Goal: Transaction & Acquisition: Subscribe to service/newsletter

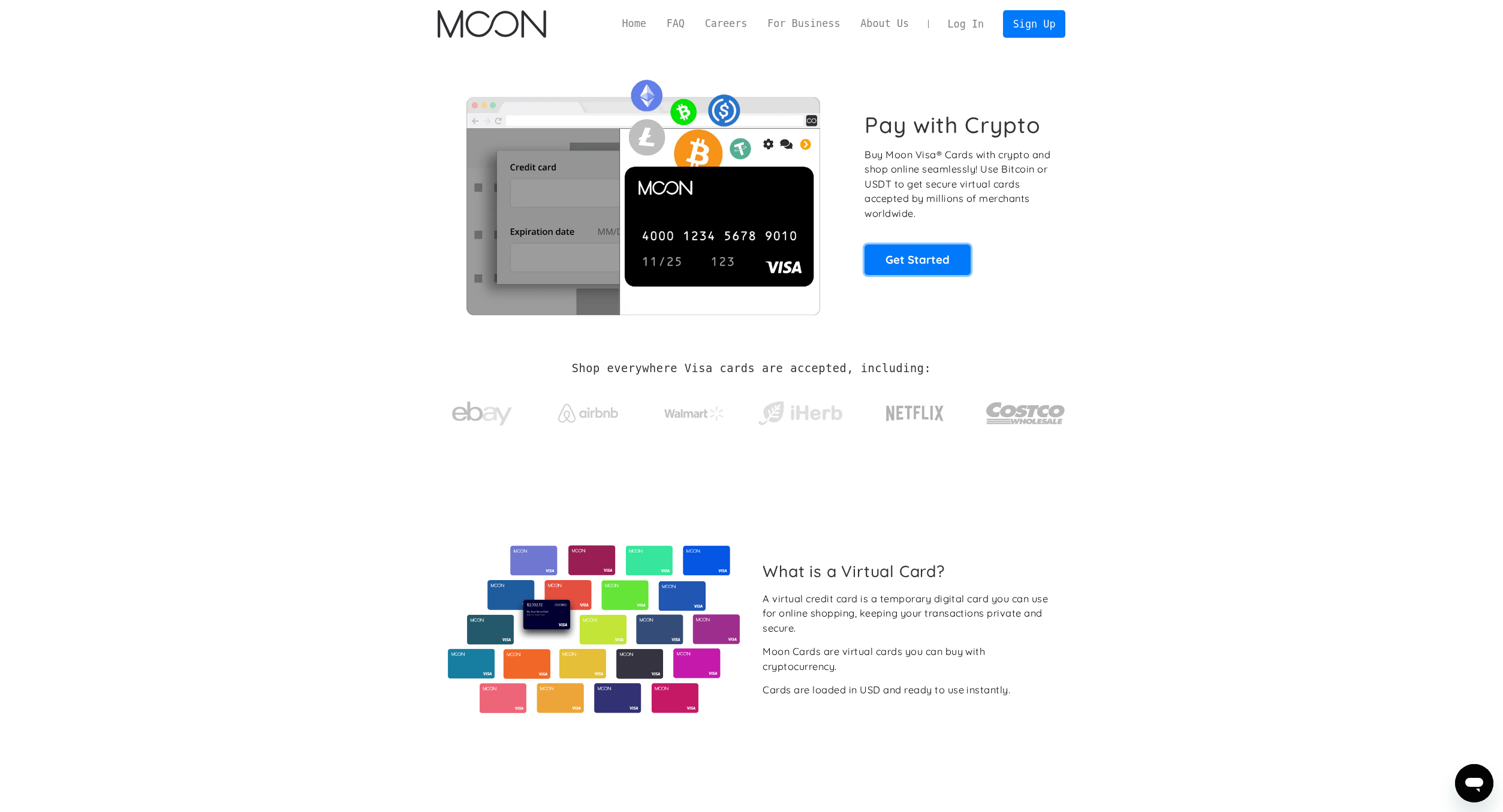
click at [349, 148] on div "Pay with Crypto Buy Moon Visa® Cards with crypto and shop online seamlessly! Us…" at bounding box center [752, 193] width 628 height 243
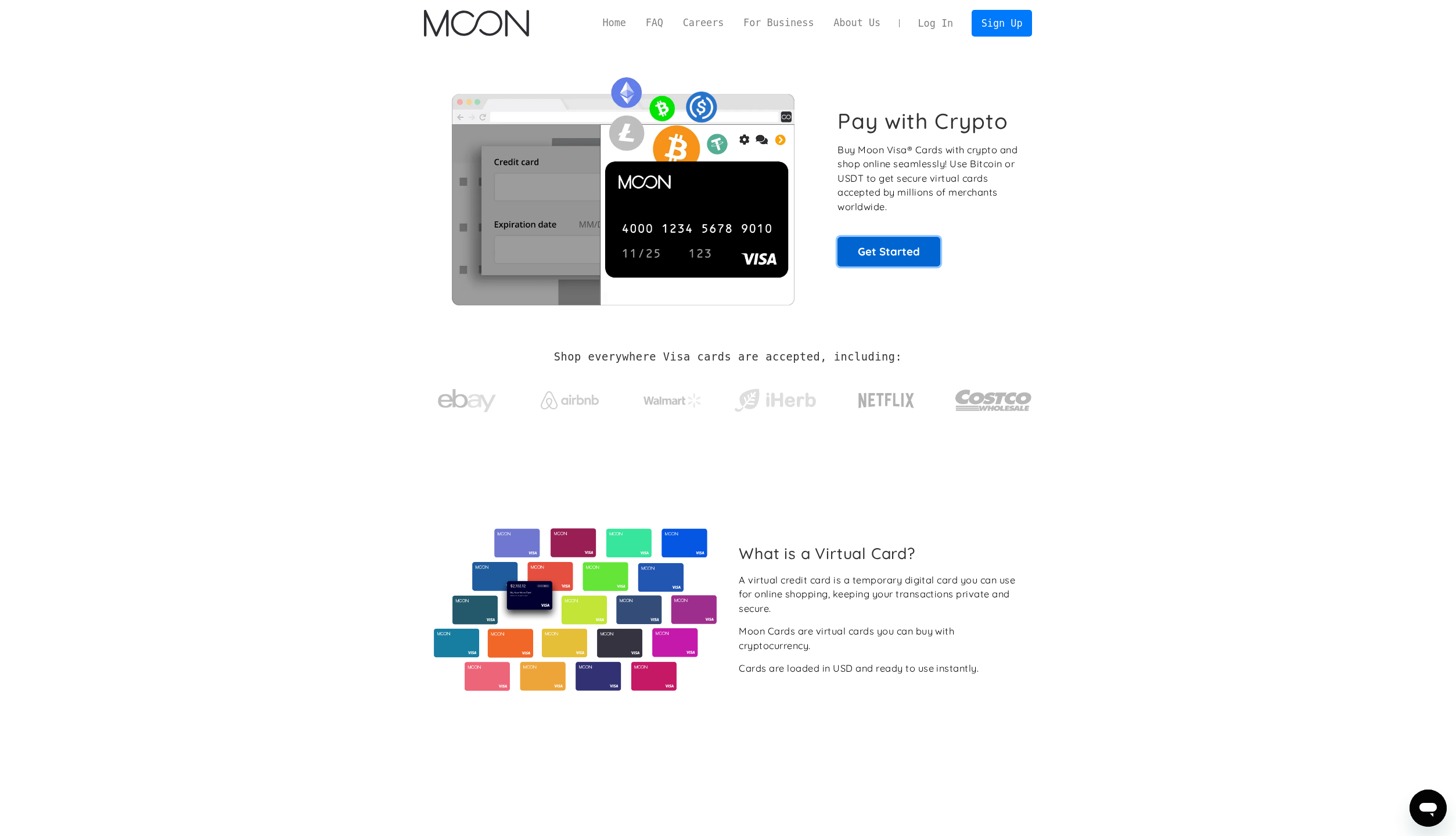
click at [338, 144] on link "Get Started" at bounding box center [888, 251] width 103 height 29
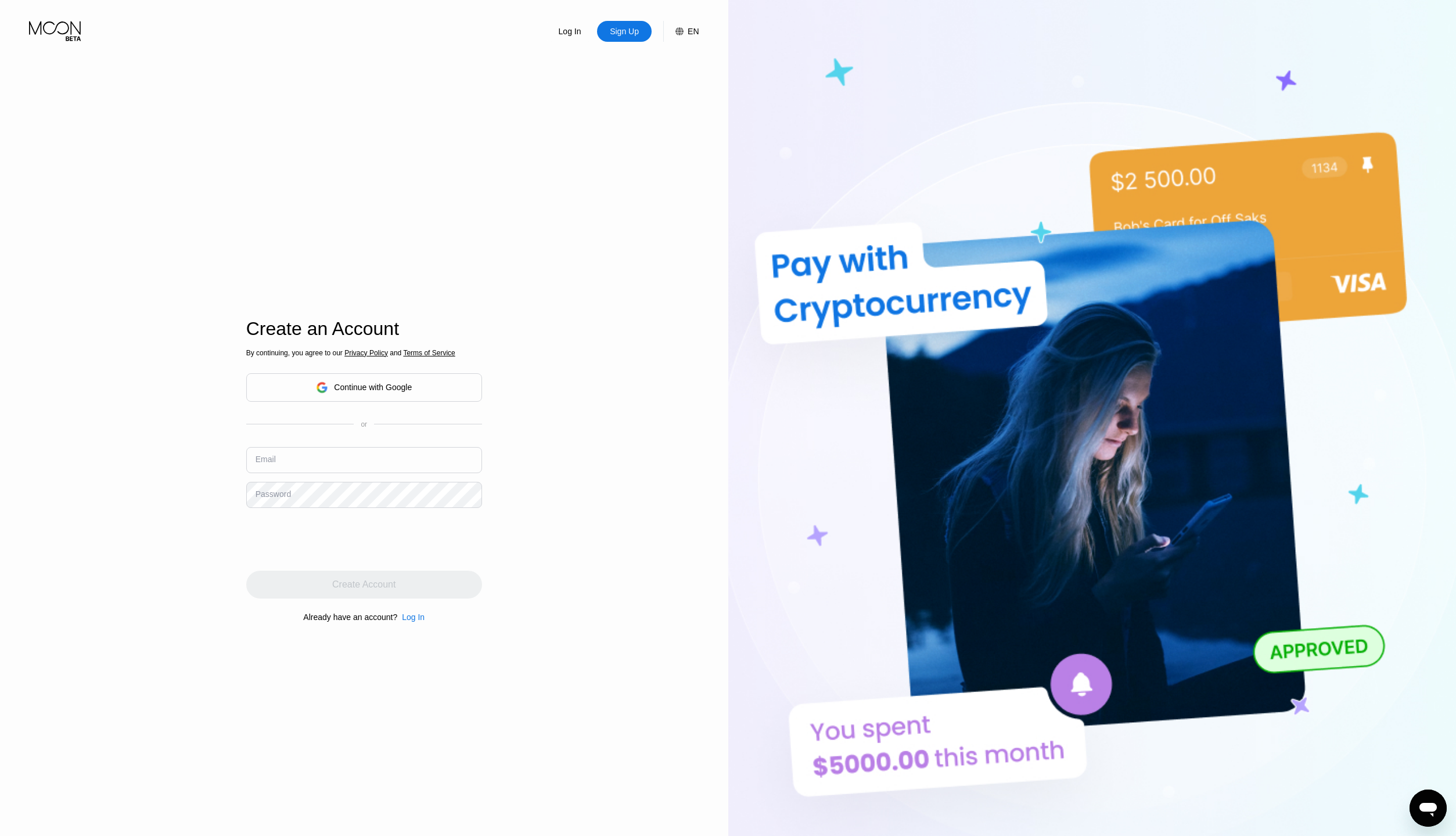
click at [407, 390] on div "Continue with Google" at bounding box center [373, 387] width 78 height 9
